Goal: Transaction & Acquisition: Book appointment/travel/reservation

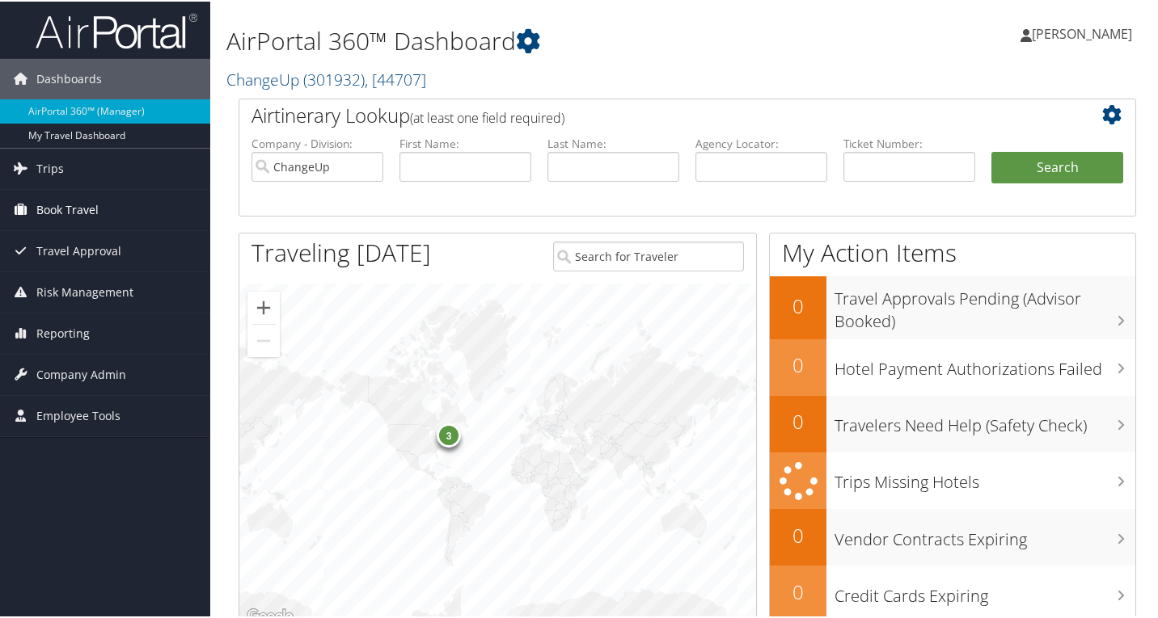
click at [78, 212] on span "Book Travel" at bounding box center [67, 208] width 62 height 40
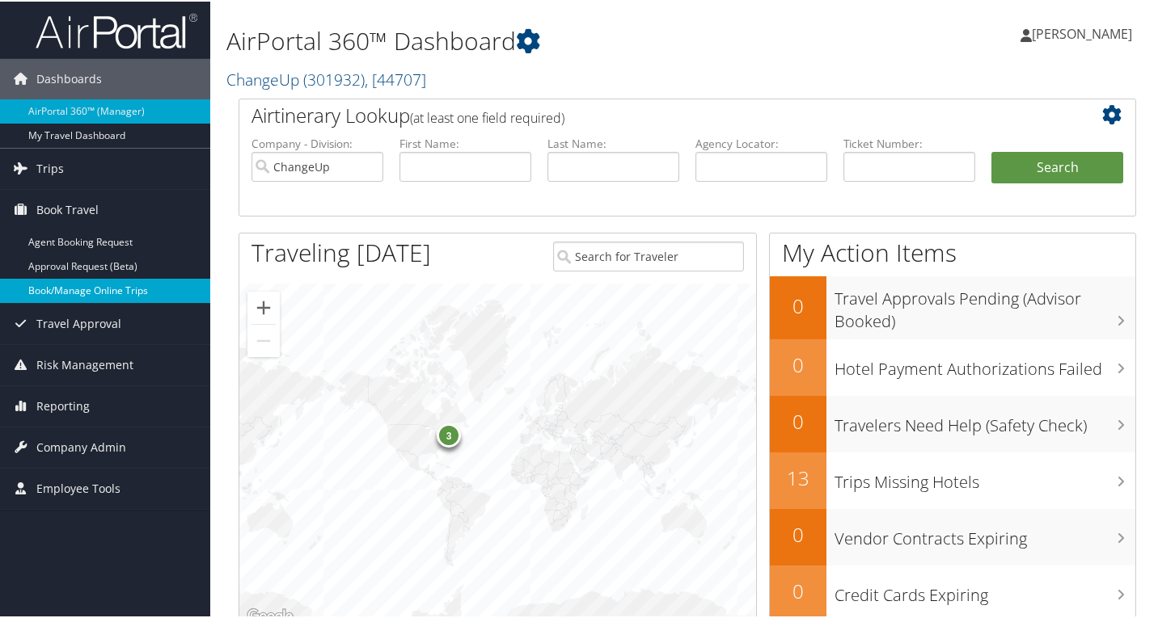
click at [92, 291] on link "Book/Manage Online Trips" at bounding box center [105, 289] width 210 height 24
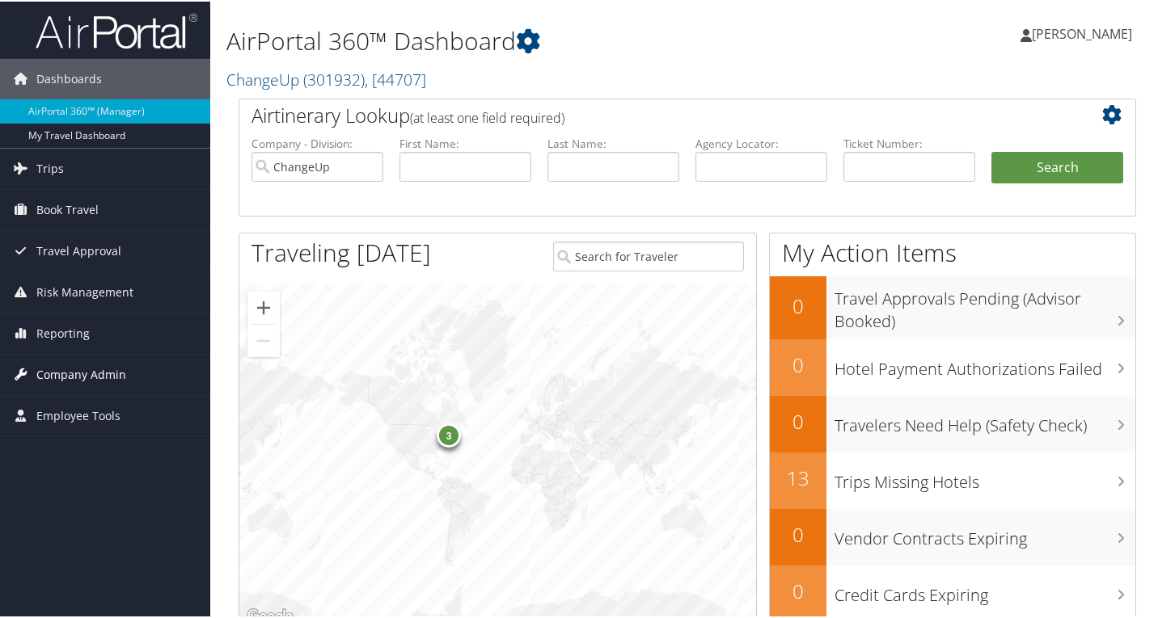
click at [103, 370] on span "Company Admin" at bounding box center [81, 373] width 90 height 40
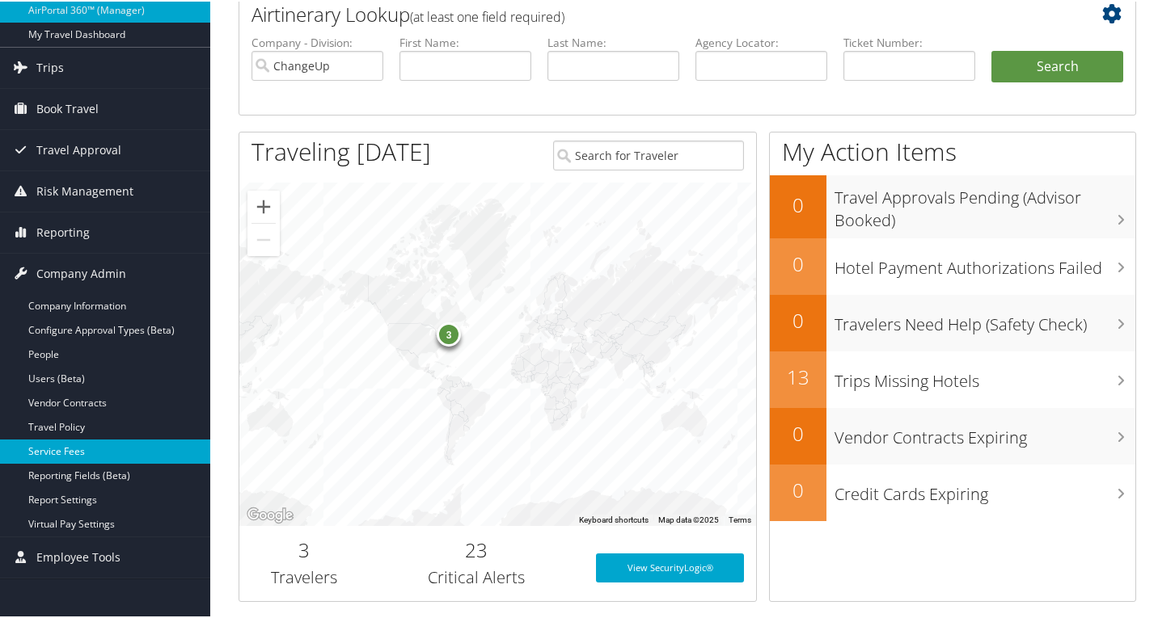
scroll to position [108, 0]
